Goal: Task Accomplishment & Management: Use online tool/utility

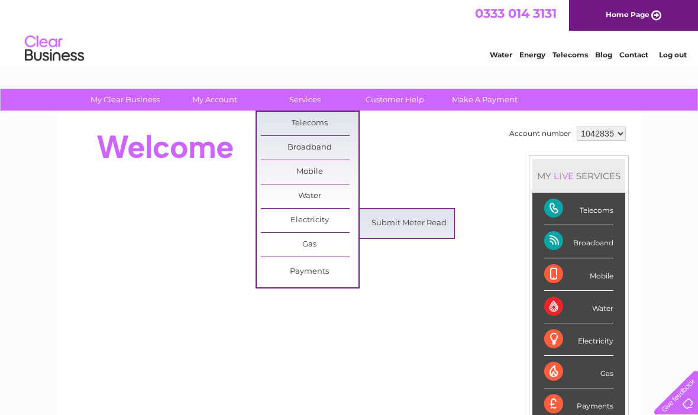
click at [428, 227] on link "Submit Meter Read" at bounding box center [409, 224] width 98 height 24
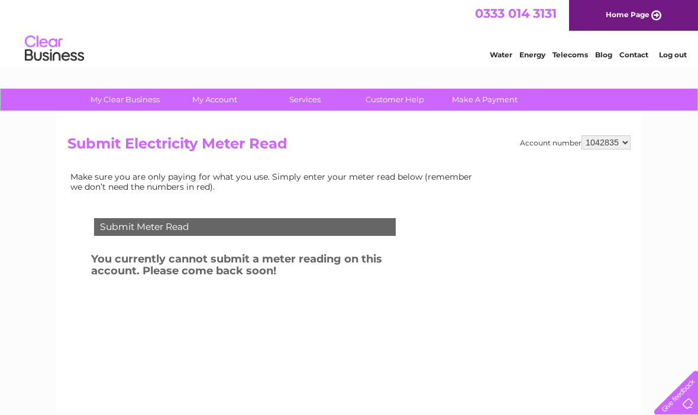
click at [299, 224] on div "Submit Meter Read" at bounding box center [245, 227] width 302 height 18
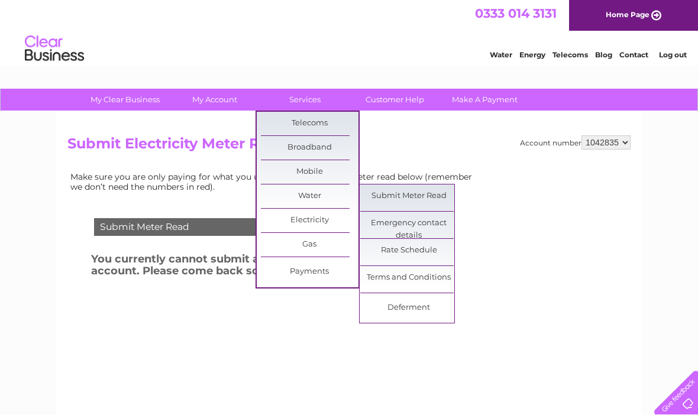
click at [421, 192] on link "Submit Meter Read" at bounding box center [409, 196] width 98 height 24
click at [428, 197] on link "Submit Meter Read" at bounding box center [409, 196] width 98 height 24
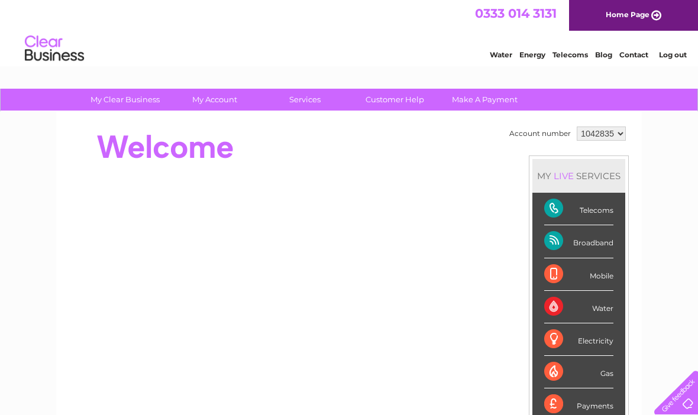
click at [603, 132] on select "1042835" at bounding box center [600, 134] width 49 height 14
click at [669, 57] on link "Log out" at bounding box center [673, 54] width 28 height 9
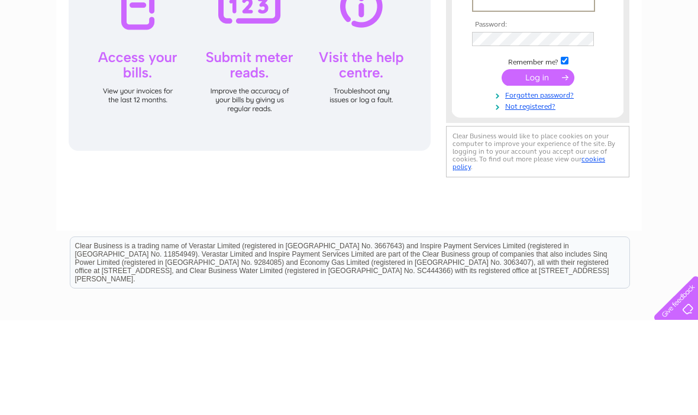
type input "lucygoddard@virginmedia.com"
click at [537, 173] on input "submit" at bounding box center [537, 172] width 73 height 17
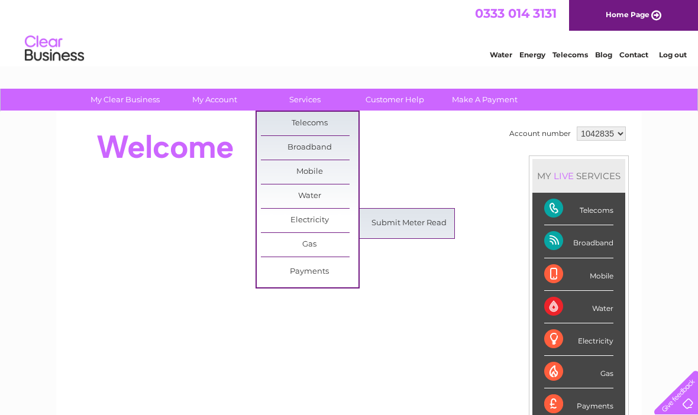
click at [403, 219] on link "Submit Meter Read" at bounding box center [409, 224] width 98 height 24
